Goal: Information Seeking & Learning: Learn about a topic

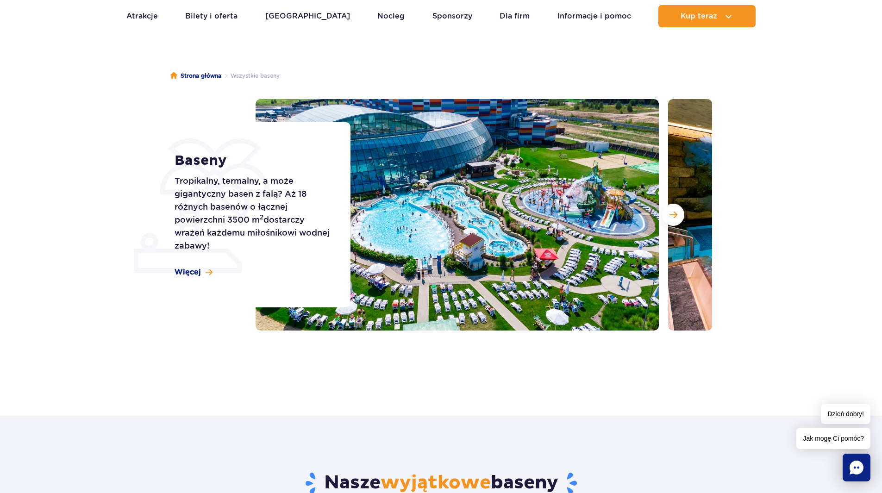
scroll to position [139, 0]
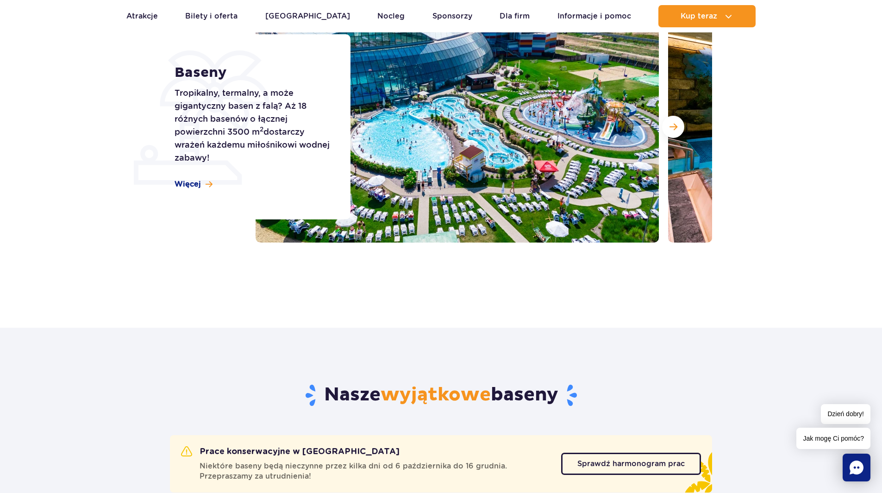
drag, startPoint x: 208, startPoint y: 184, endPoint x: 316, endPoint y: 187, distance: 108.3
click at [208, 184] on span at bounding box center [209, 185] width 7 height 8
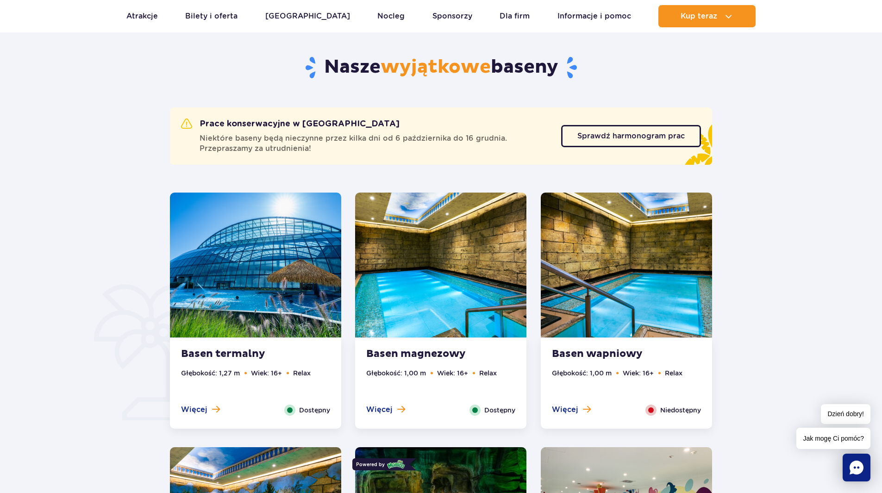
scroll to position [513, 0]
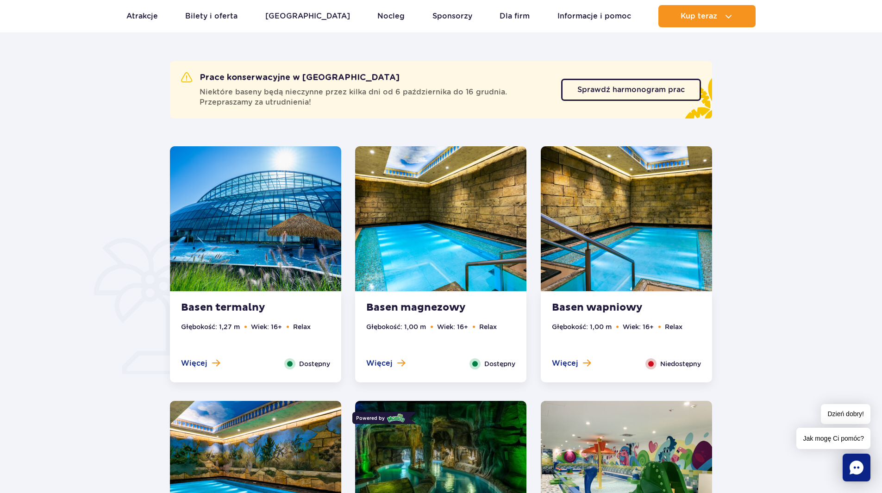
click at [232, 257] on img at bounding box center [255, 218] width 171 height 145
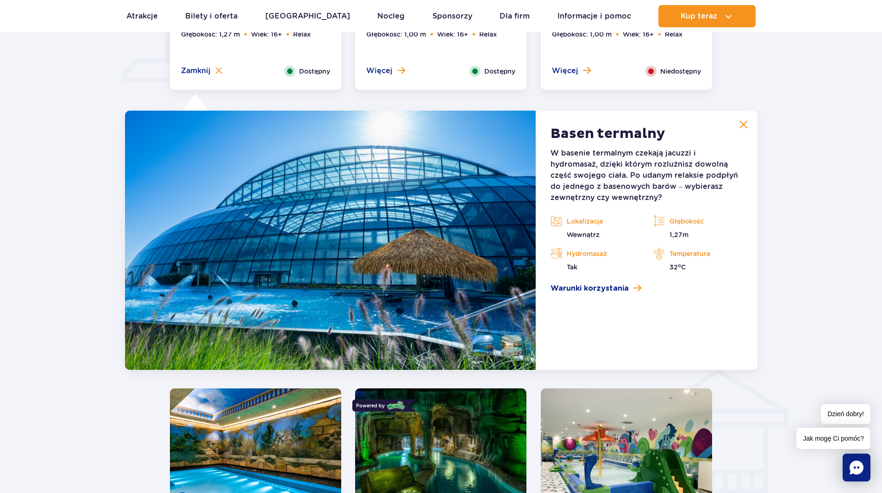
scroll to position [860, 0]
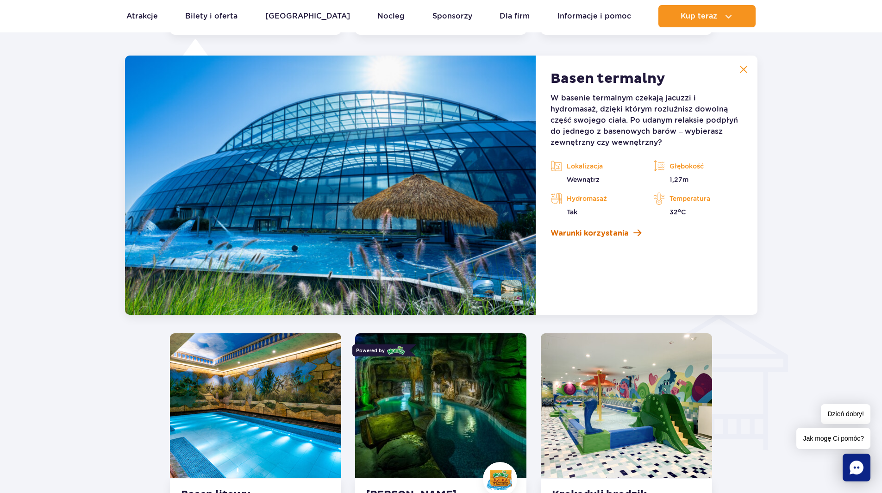
click at [633, 232] on span at bounding box center [637, 233] width 8 height 9
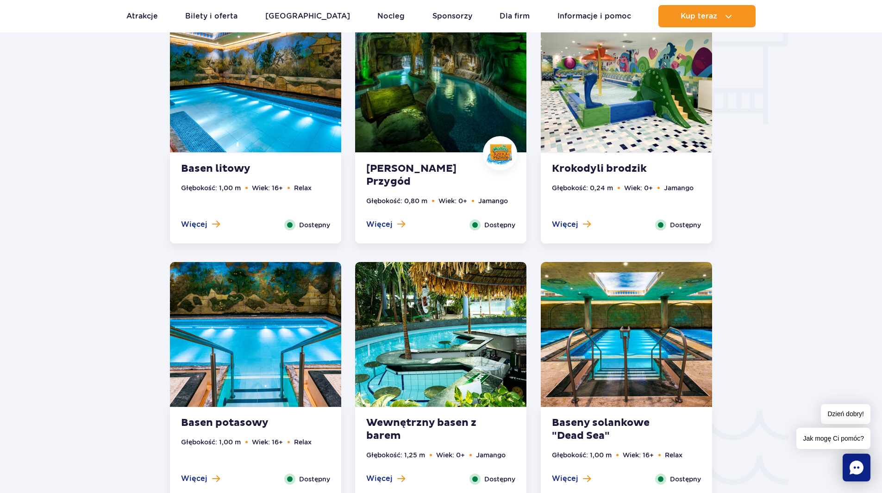
scroll to position [1092, 0]
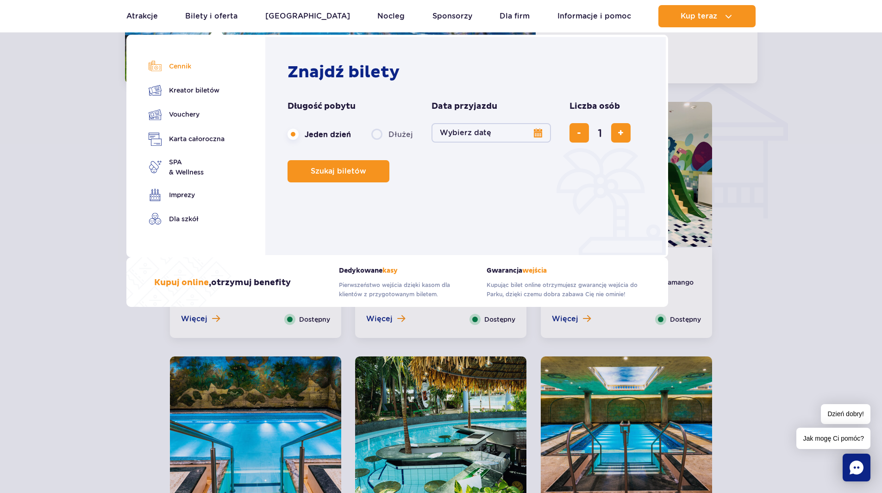
click at [181, 68] on link "Cennik" at bounding box center [187, 66] width 76 height 13
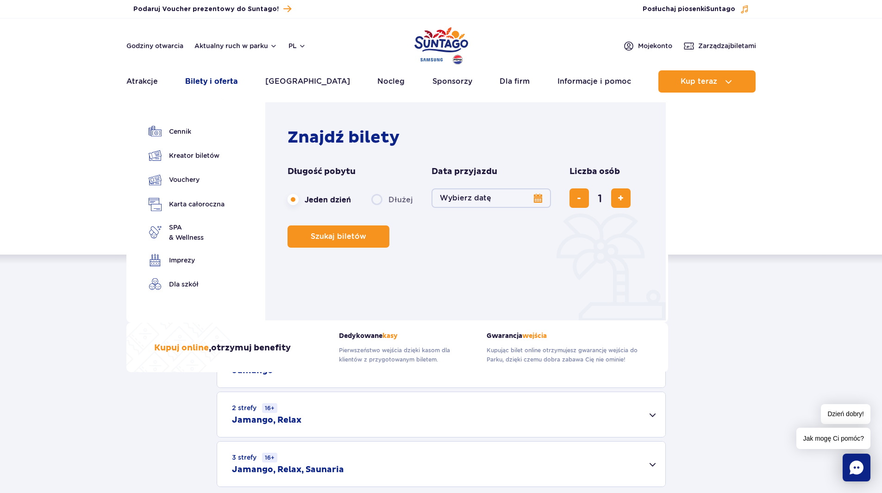
click at [231, 81] on link "Bilety i oferta" at bounding box center [211, 81] width 52 height 22
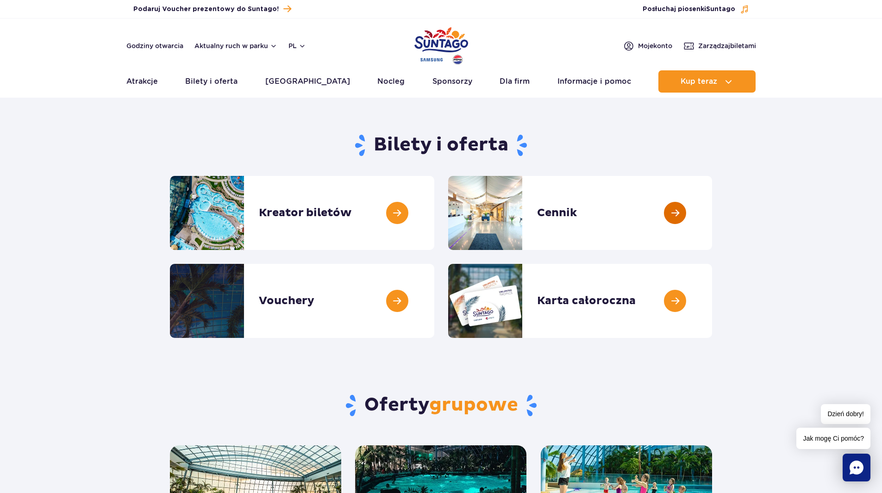
click at [712, 214] on link at bounding box center [712, 213] width 0 height 74
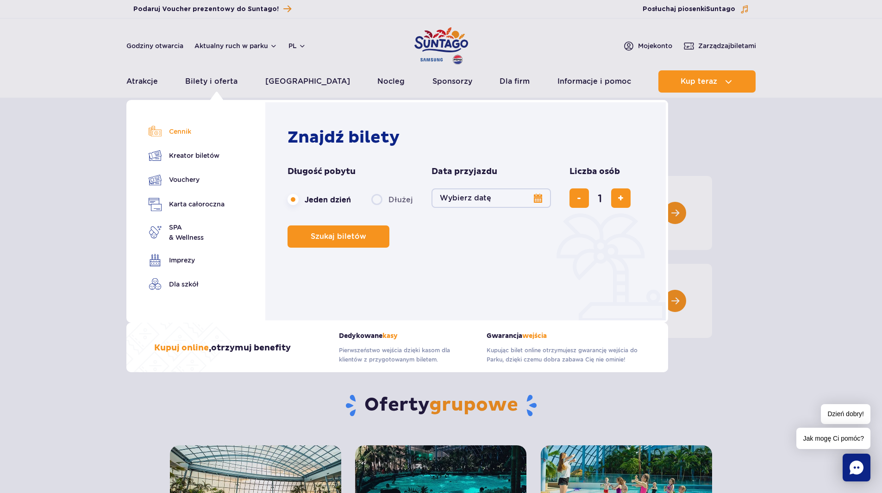
click at [184, 131] on link "Cennik" at bounding box center [187, 131] width 76 height 13
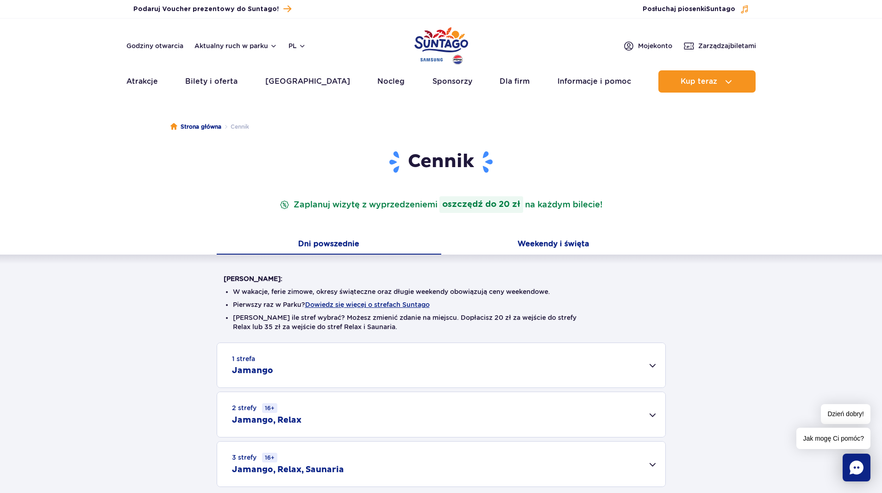
click at [565, 243] on button "Weekendy i święta" at bounding box center [553, 244] width 224 height 19
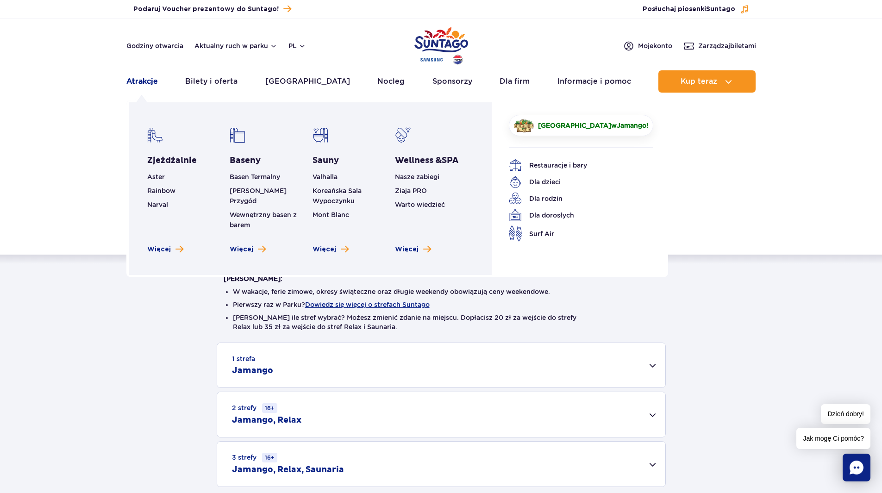
click at [145, 83] on link "Atrakcje" at bounding box center [141, 81] width 31 height 22
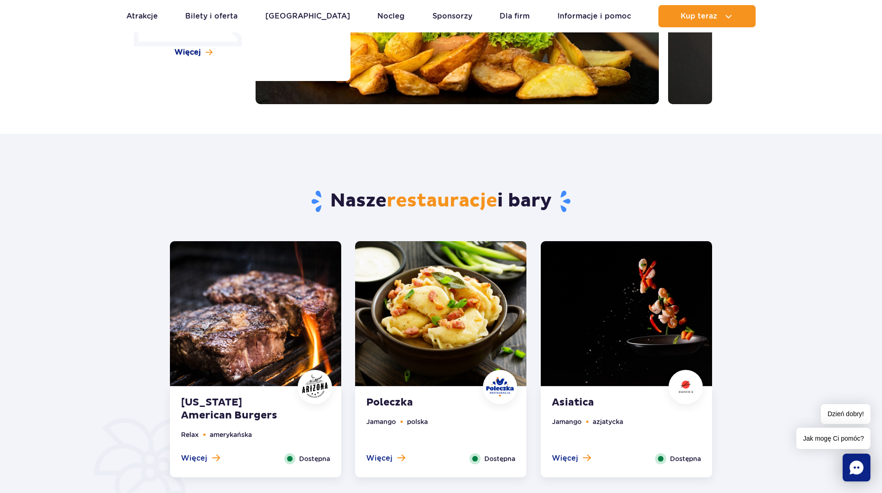
scroll to position [370, 0]
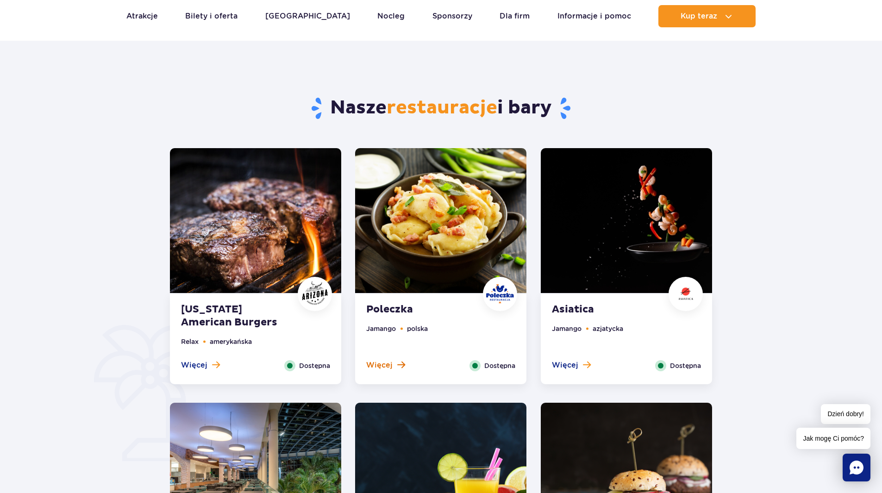
click at [403, 366] on span at bounding box center [401, 365] width 8 height 8
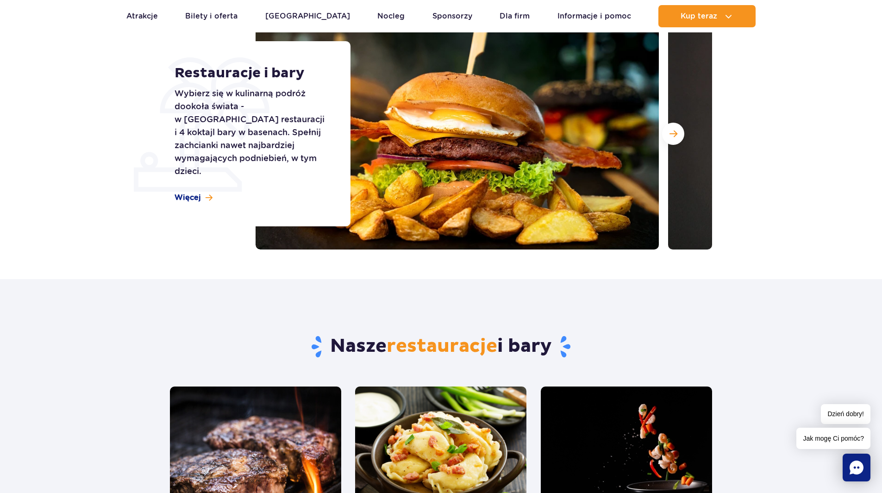
scroll to position [0, 0]
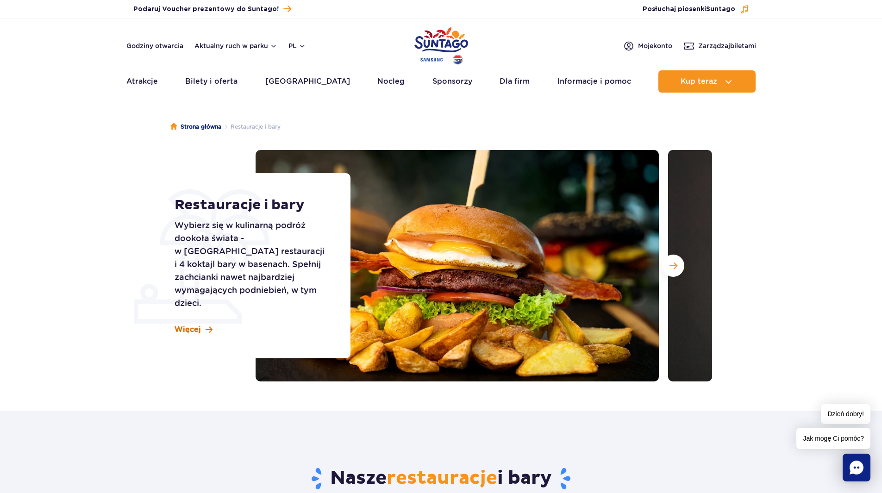
click at [206, 326] on span at bounding box center [209, 330] width 7 height 8
